Goal: Check status: Check status

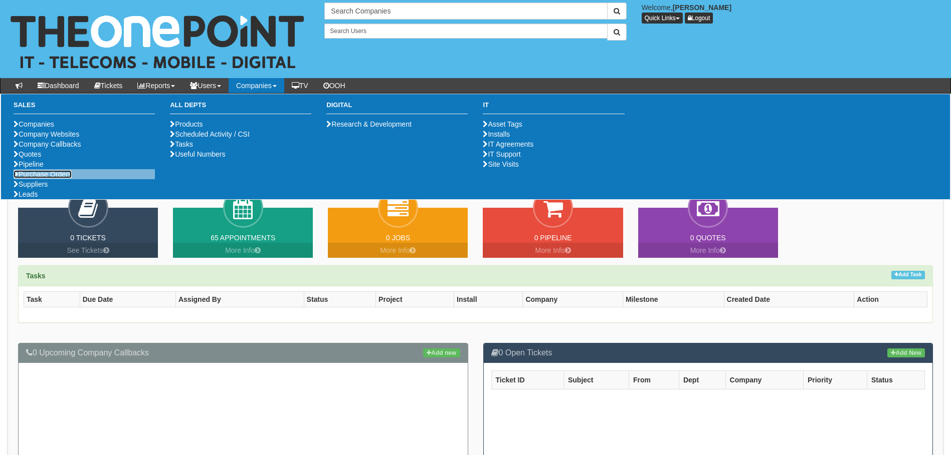
click at [57, 178] on link "Purchase Orders" at bounding box center [43, 174] width 58 height 8
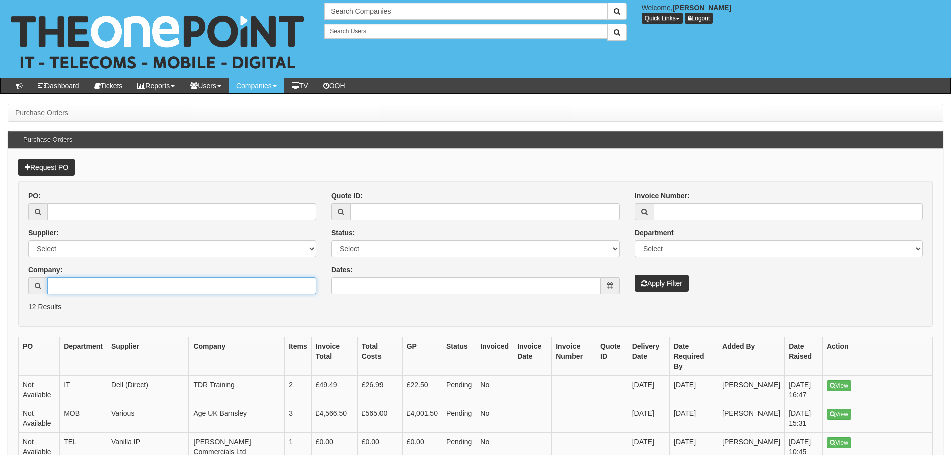
click at [195, 285] on input "Company:" at bounding box center [181, 286] width 269 height 17
click at [101, 214] on input "PO:" at bounding box center [181, 211] width 269 height 17
type input "17095"
click at [653, 278] on button "Apply Filter" at bounding box center [661, 283] width 54 height 17
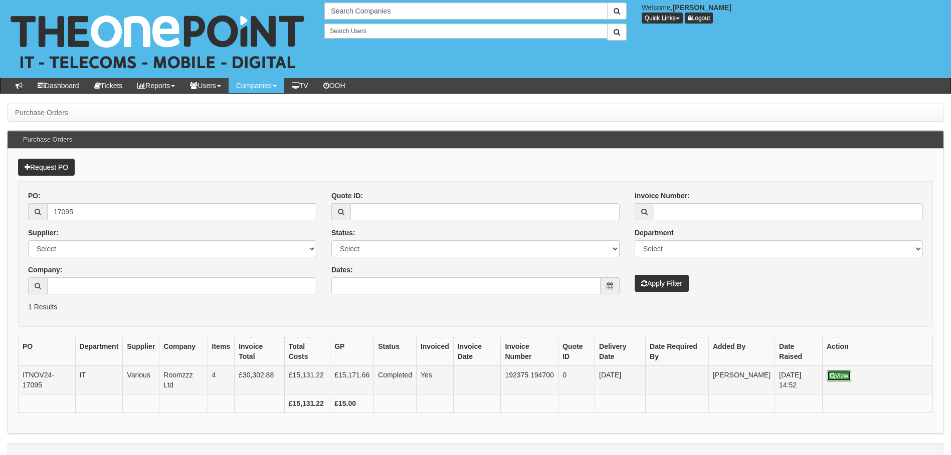
click at [832, 372] on link "View" at bounding box center [838, 376] width 25 height 11
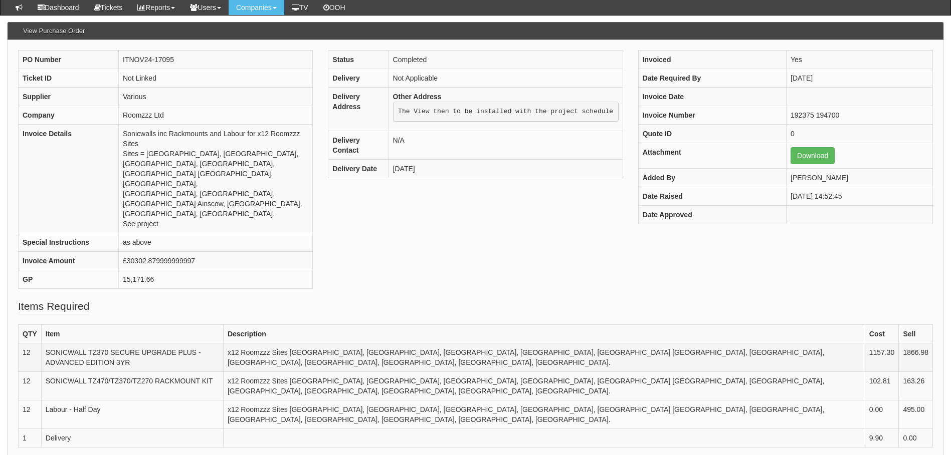
scroll to position [100, 0]
